Goal: Information Seeking & Learning: Learn about a topic

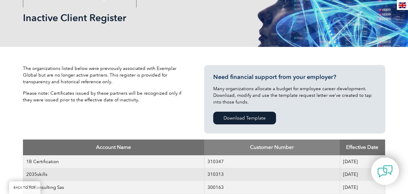
scroll to position [60, 0]
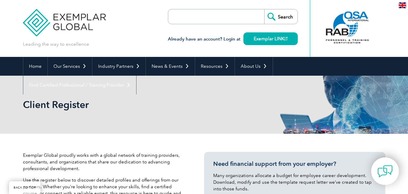
select select "[GEOGRAPHIC_DATA]"
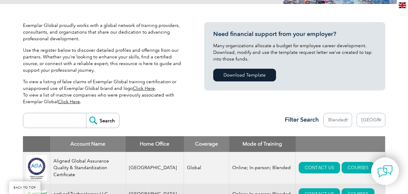
scroll to position [121, 0]
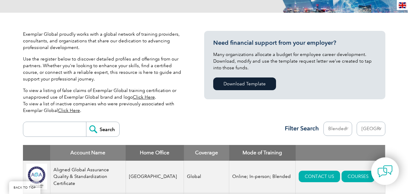
click at [342, 130] on select "Mode Online In-person Blended" at bounding box center [338, 128] width 29 height 14
select select
click at [324, 121] on select "Mode Online In-person Blended" at bounding box center [338, 128] width 29 height 14
click at [365, 129] on select "Region Australia Bahrain Bangladesh Brazil Canada Colombia Dominican Republic E…" at bounding box center [371, 128] width 29 height 14
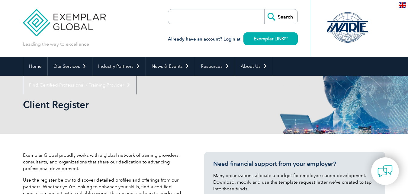
select select "United Arab Emirates"
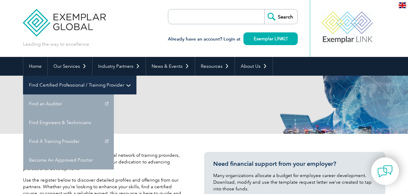
click at [136, 76] on link "Find Certified Professional / Training Provider" at bounding box center [79, 85] width 113 height 19
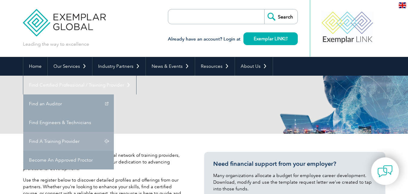
click at [114, 132] on link "Find A Training Provider" at bounding box center [68, 141] width 91 height 19
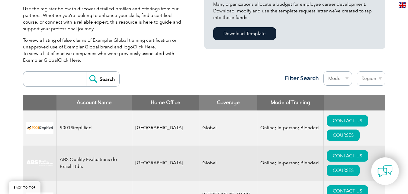
scroll to position [181, 0]
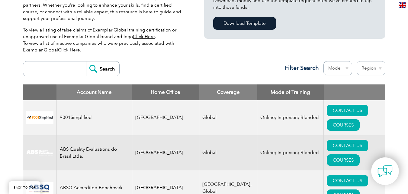
click at [47, 72] on input "search" at bounding box center [56, 68] width 60 height 15
type input "ISO 20000-1"
click at [95, 68] on input "Search" at bounding box center [102, 68] width 33 height 15
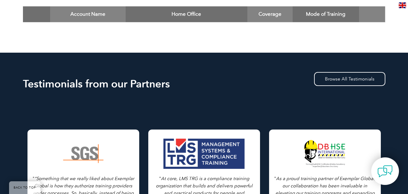
scroll to position [212, 0]
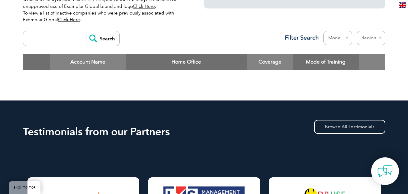
drag, startPoint x: 54, startPoint y: 45, endPoint x: 60, endPoint y: 44, distance: 5.6
click at [55, 45] on input "search" at bounding box center [56, 38] width 60 height 15
click at [337, 36] on select "Mode Online In-person Blended" at bounding box center [338, 38] width 29 height 14
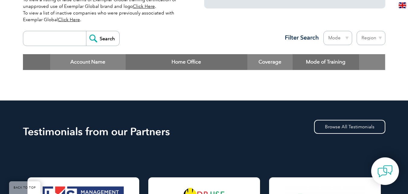
click at [378, 40] on select "Region [GEOGRAPHIC_DATA] [GEOGRAPHIC_DATA] [GEOGRAPHIC_DATA] [GEOGRAPHIC_DATA] …" at bounding box center [371, 38] width 29 height 14
click at [238, 57] on th "Home Office" at bounding box center [187, 62] width 122 height 16
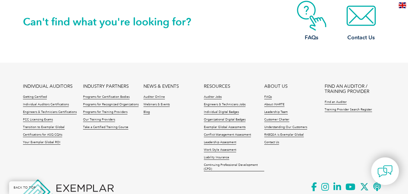
scroll to position [662, 0]
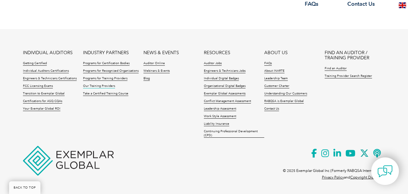
click at [103, 86] on link "Our Training Providers" at bounding box center [99, 86] width 32 height 4
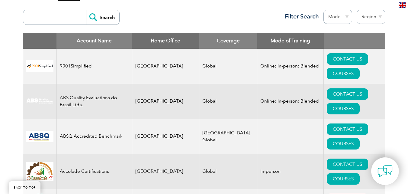
scroll to position [242, 0]
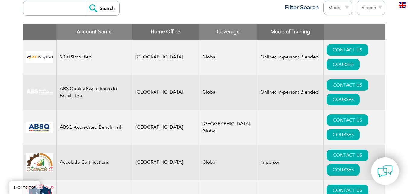
click at [373, 6] on select "Region Australia Bahrain Bangladesh Brazil Canada Colombia Dominican Republic E…" at bounding box center [371, 8] width 29 height 14
click at [247, 4] on div "Search Region Australia Bahrain Bangladesh Brazil Canada Colombia Dominican Rep…" at bounding box center [204, 11] width 363 height 26
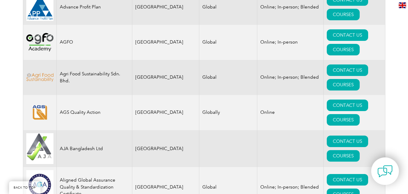
scroll to position [635, 0]
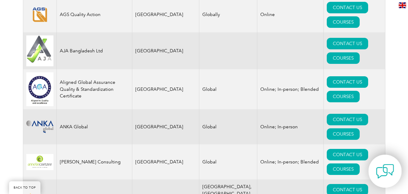
click at [379, 169] on img at bounding box center [385, 171] width 18 height 18
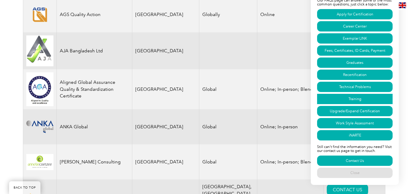
click at [365, 98] on link "Training" at bounding box center [355, 99] width 76 height 10
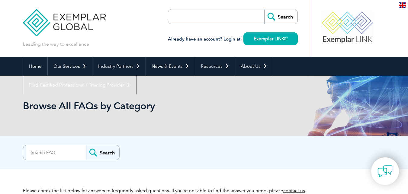
click at [221, 18] on input "search" at bounding box center [202, 16] width 63 height 15
paste input "ISO/IEC 20000-1 – IT Service Management System – Lead Auditor"
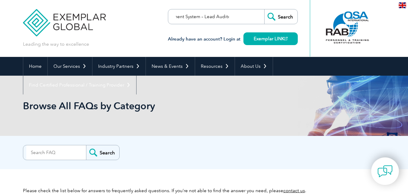
type input "ISO/IEC 20000-1 – IT Service Management System – Lead Auditor"
click at [269, 16] on input "Search" at bounding box center [280, 16] width 33 height 15
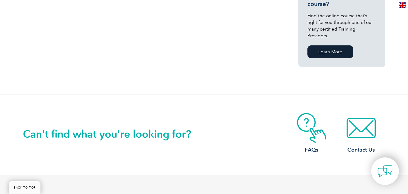
scroll to position [453, 0]
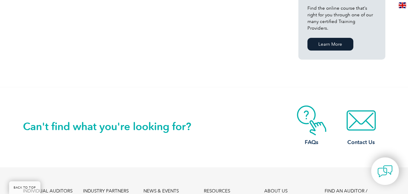
click at [335, 27] on div "Looking for a training course? Find the online course that’s right for you thro…" at bounding box center [342, 18] width 69 height 67
click at [332, 38] on link "Learn More" at bounding box center [331, 44] width 46 height 13
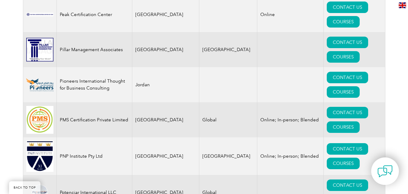
scroll to position [7070, 0]
